Goal: Feedback & Contribution: Submit feedback/report problem

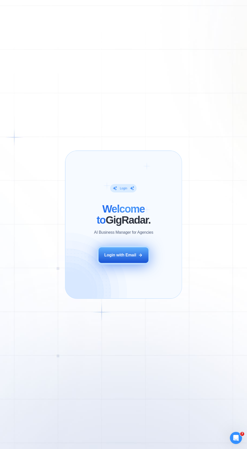
click at [128, 255] on div "Login with Email" at bounding box center [120, 255] width 32 height 6
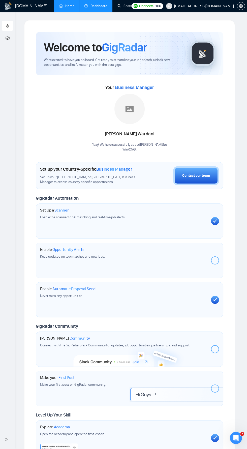
click at [104, 4] on link "Dashboard" at bounding box center [95, 6] width 23 height 4
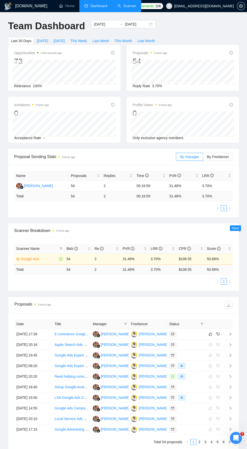
click at [132, 5] on link "Scanner" at bounding box center [126, 6] width 19 height 4
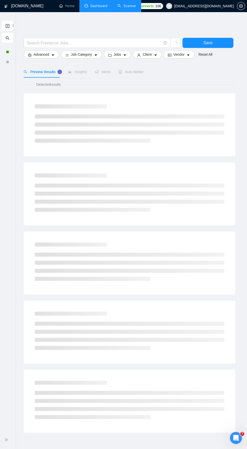
click at [10, 439] on div at bounding box center [7, 440] width 9 height 10
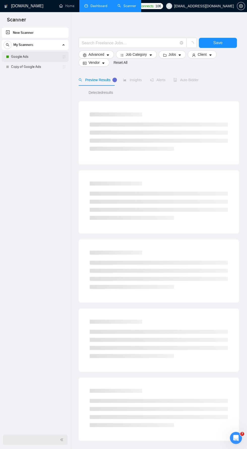
click at [48, 53] on link "Google Ads" at bounding box center [35, 57] width 48 height 10
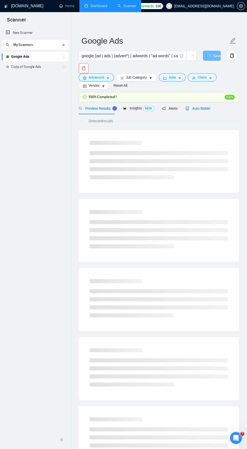
click at [199, 106] on span "Auto Bidder" at bounding box center [198, 108] width 25 height 4
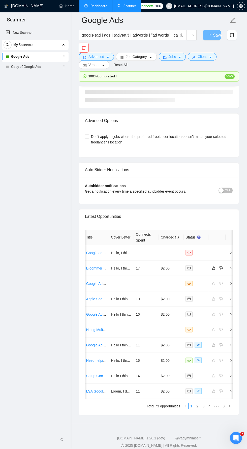
scroll to position [0, 28]
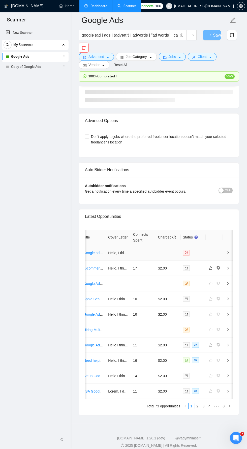
click at [228, 251] on icon "right" at bounding box center [228, 253] width 4 height 4
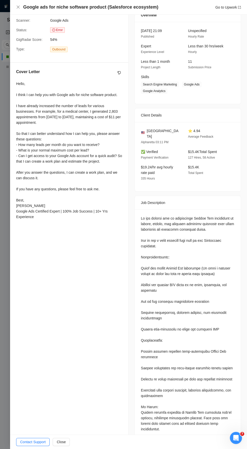
scroll to position [59, 0]
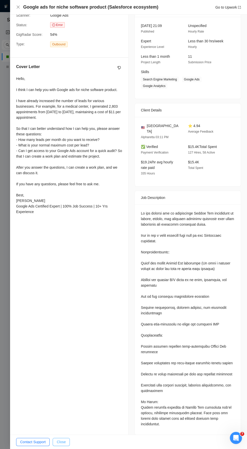
click at [68, 439] on button "Close" at bounding box center [61, 442] width 17 height 8
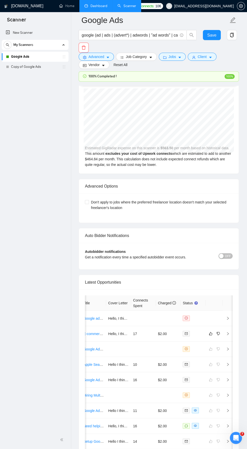
scroll to position [1204, 0]
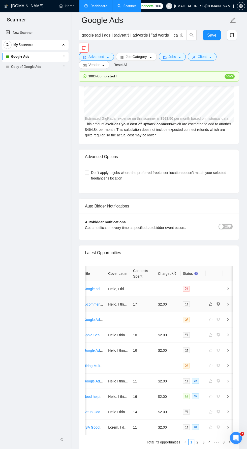
click at [228, 302] on icon "right" at bounding box center [228, 304] width 4 height 4
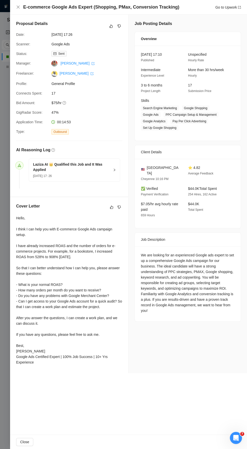
scroll to position [1204, 0]
click at [29, 446] on button "Close" at bounding box center [24, 442] width 17 height 8
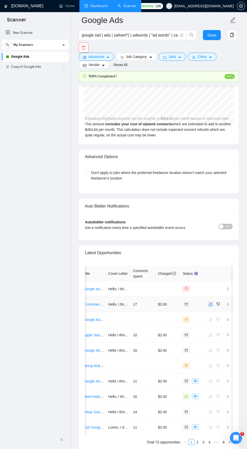
click at [212, 302] on button "button" at bounding box center [211, 304] width 6 height 6
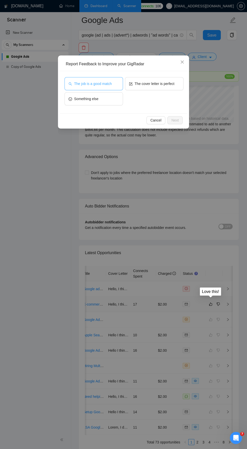
click at [111, 78] on button "The job is a good match" at bounding box center [94, 83] width 58 height 13
click at [179, 118] on button "Next" at bounding box center [174, 120] width 15 height 8
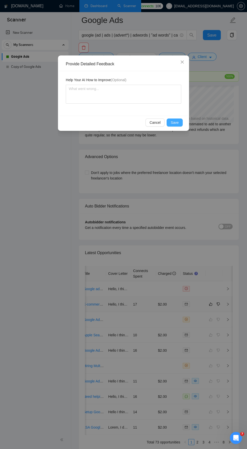
click at [176, 122] on span "Save" at bounding box center [175, 123] width 8 height 6
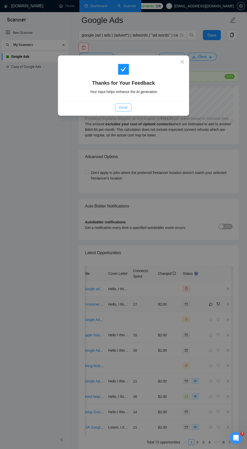
click at [123, 107] on span "Done" at bounding box center [123, 108] width 8 height 6
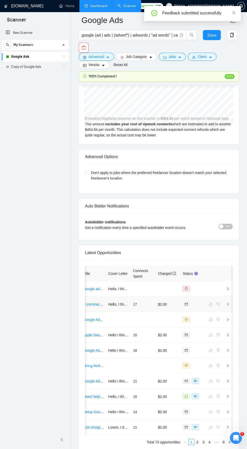
scroll to position [1223, 0]
